Goal: Task Accomplishment & Management: Manage account settings

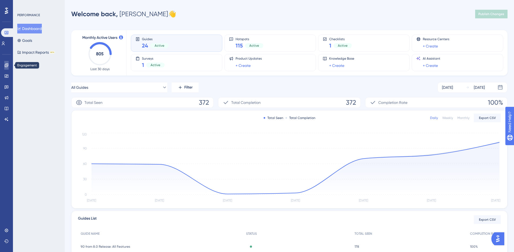
click at [5, 66] on icon at bounding box center [7, 65] width 4 height 4
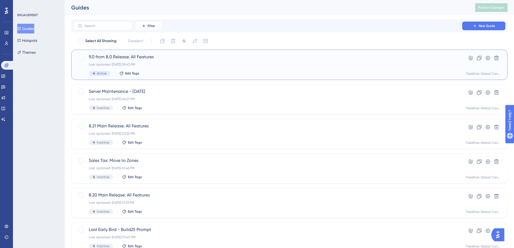
click at [139, 56] on span "9.0 from 8.0 Release: All Features" at bounding box center [268, 57] width 358 height 6
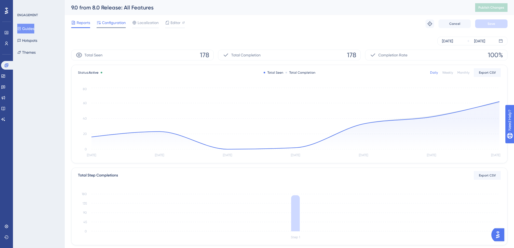
click at [113, 22] on span "Configuration" at bounding box center [114, 22] width 24 height 6
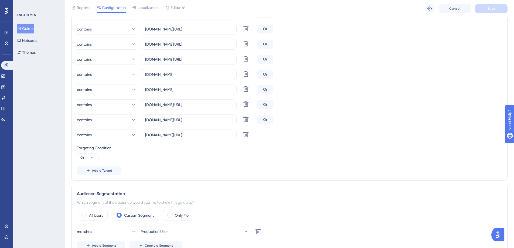
scroll to position [411, 0]
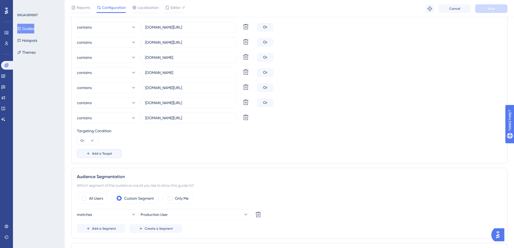
click at [96, 154] on span "Add a Target" at bounding box center [102, 153] width 20 height 4
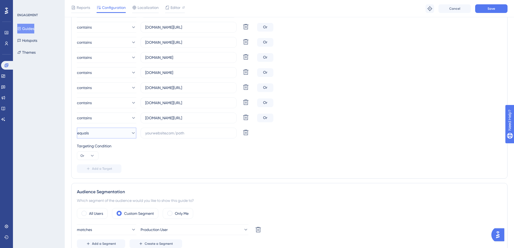
click at [131, 134] on icon at bounding box center [133, 132] width 5 height 5
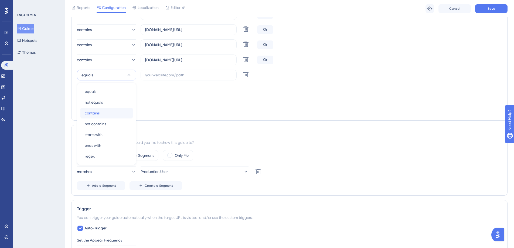
click at [97, 111] on span "contains" at bounding box center [92, 113] width 15 height 6
click at [158, 74] on input "text" at bounding box center [188, 75] width 87 height 6
paste input "[URL][DOMAIN_NAME]"
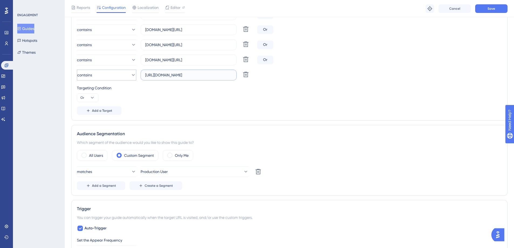
drag, startPoint x: 148, startPoint y: 74, endPoint x: 135, endPoint y: 73, distance: 13.3
click at [135, 73] on div "contains [URL][DOMAIN_NAME] Delete" at bounding box center [166, 75] width 178 height 11
type input "[DOMAIN_NAME][URL]"
click at [103, 112] on span "Add a Target" at bounding box center [102, 111] width 20 height 4
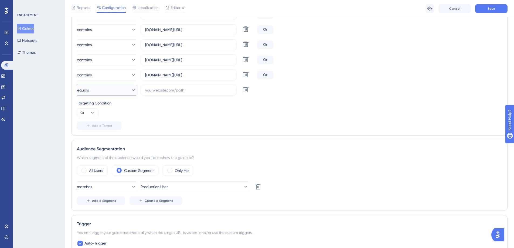
click at [107, 92] on button "equals" at bounding box center [106, 90] width 59 height 11
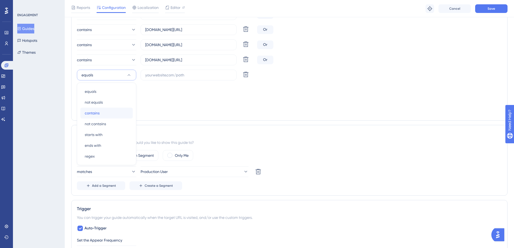
click at [102, 111] on div "contains contains" at bounding box center [107, 113] width 44 height 11
click at [163, 74] on input "text" at bounding box center [188, 75] width 87 height 6
paste input "[URL][DOMAIN_NAME]"
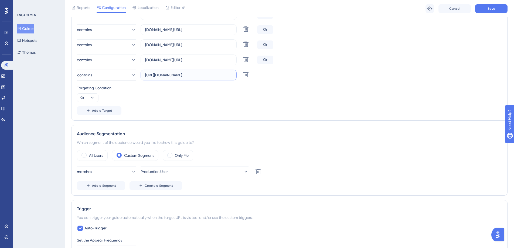
drag, startPoint x: 160, startPoint y: 74, endPoint x: 134, endPoint y: 73, distance: 25.7
click at [134, 73] on div "contains [URL][DOMAIN_NAME] Delete" at bounding box center [166, 75] width 178 height 11
type input "[DOMAIN_NAME][URL]"
click at [99, 110] on span "Add a Target" at bounding box center [102, 111] width 20 height 4
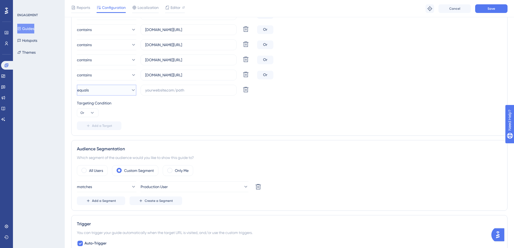
click at [120, 87] on button "equals" at bounding box center [106, 90] width 59 height 11
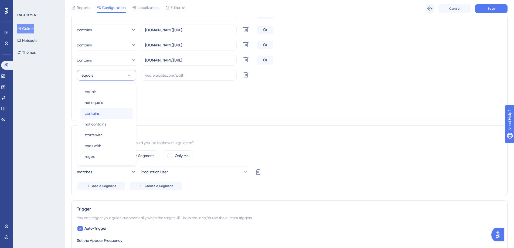
click at [105, 110] on div "contains contains" at bounding box center [107, 113] width 44 height 11
click at [151, 74] on input "text" at bounding box center [188, 75] width 87 height 6
paste input "[URL][DOMAIN_NAME]"
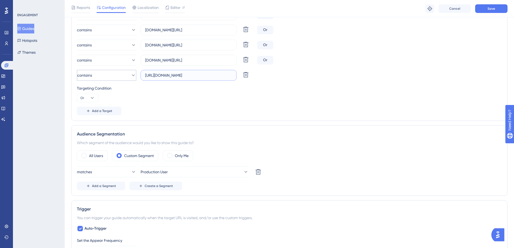
drag, startPoint x: 158, startPoint y: 75, endPoint x: 115, endPoint y: 71, distance: 43.9
click at [115, 71] on div "contains [URL][DOMAIN_NAME] Delete" at bounding box center [166, 75] width 178 height 11
type input "[DOMAIN_NAME][URL]"
click at [91, 99] on icon at bounding box center [92, 97] width 5 height 5
click at [128, 93] on div "Targeting Condition Or And And Or Or" at bounding box center [289, 93] width 425 height 17
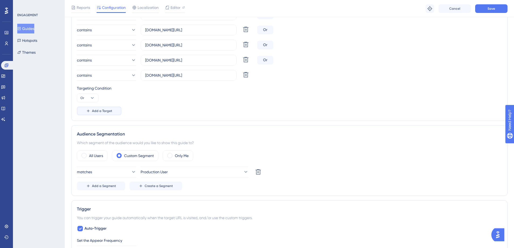
click at [107, 108] on button "Add a Target" at bounding box center [99, 111] width 45 height 9
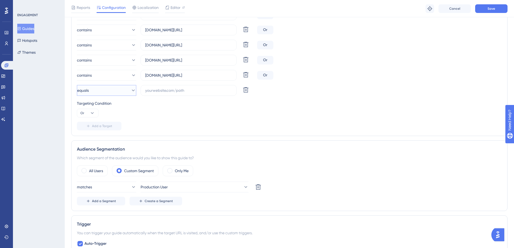
click at [119, 91] on button "equals" at bounding box center [106, 90] width 59 height 11
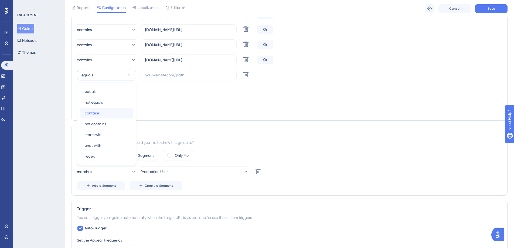
click at [106, 109] on div "contains contains" at bounding box center [107, 113] width 44 height 11
click at [158, 74] on input "text" at bounding box center [188, 75] width 87 height 6
paste input "[URL][DOMAIN_NAME]"
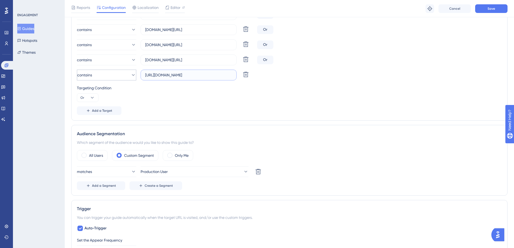
drag, startPoint x: 157, startPoint y: 74, endPoint x: 127, endPoint y: 70, distance: 30.8
click at [127, 70] on div "contains [URL][DOMAIN_NAME] Delete" at bounding box center [166, 75] width 178 height 11
type input "[DOMAIN_NAME][URL]"
click at [484, 10] on button "Save" at bounding box center [491, 8] width 32 height 9
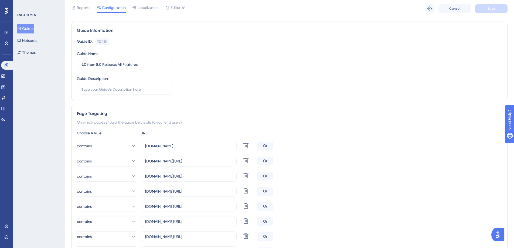
scroll to position [0, 0]
